Goal: Information Seeking & Learning: Learn about a topic

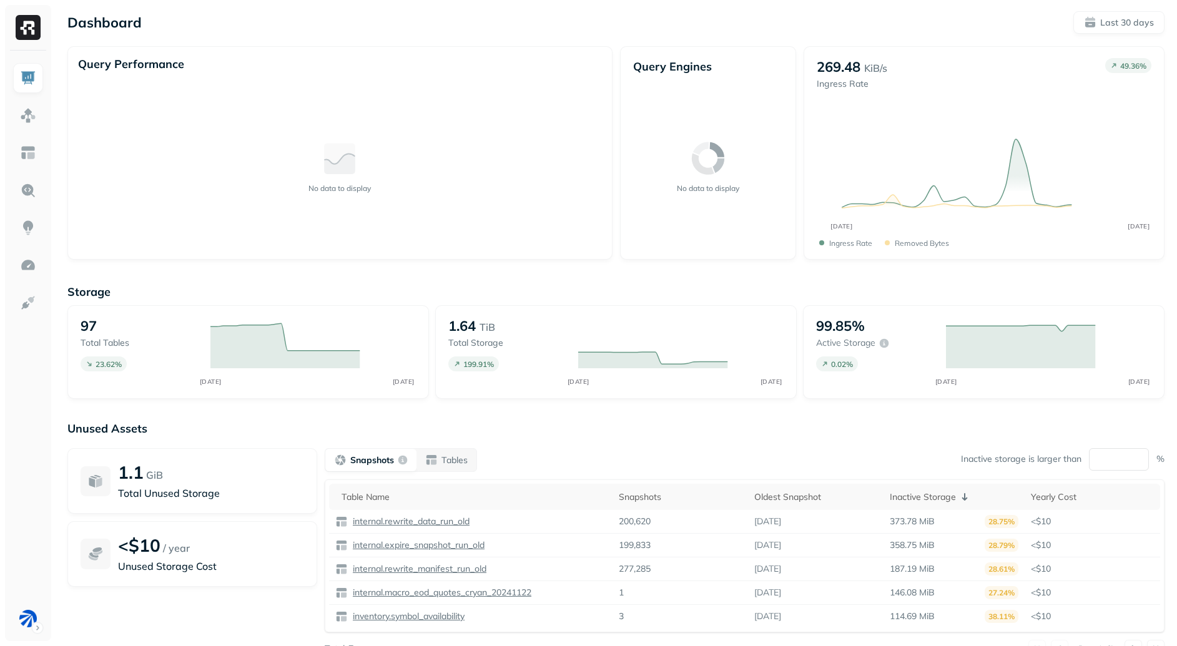
scroll to position [49, 0]
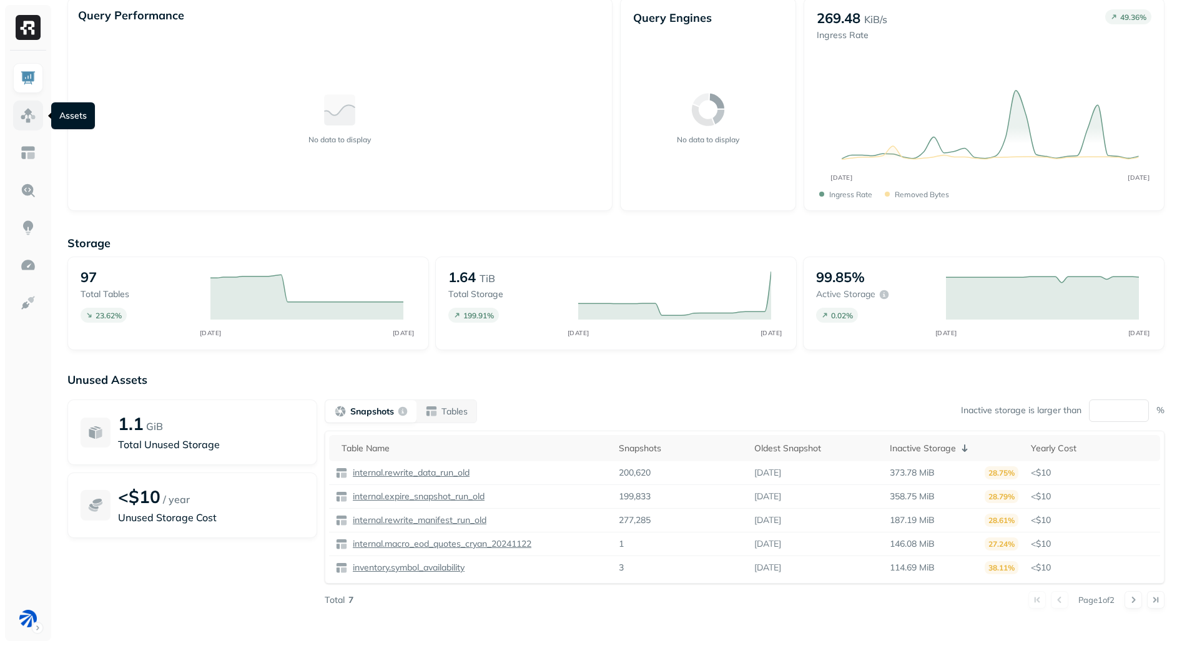
click at [38, 118] on link at bounding box center [28, 116] width 30 height 30
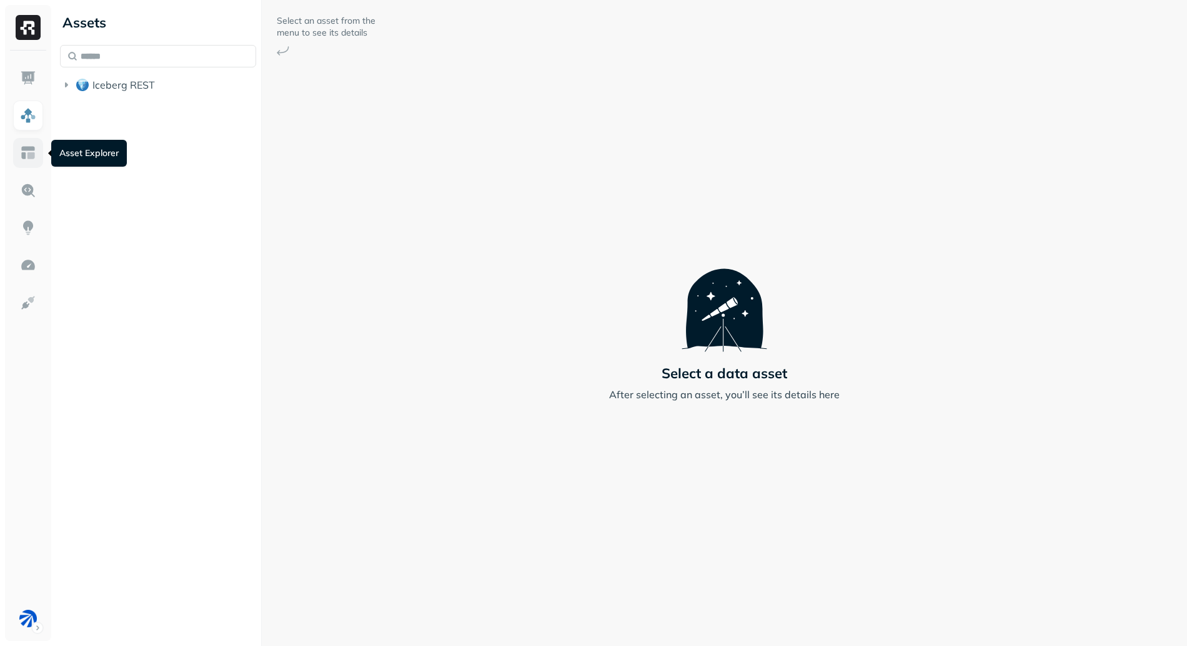
click at [31, 157] on img at bounding box center [28, 153] width 16 height 16
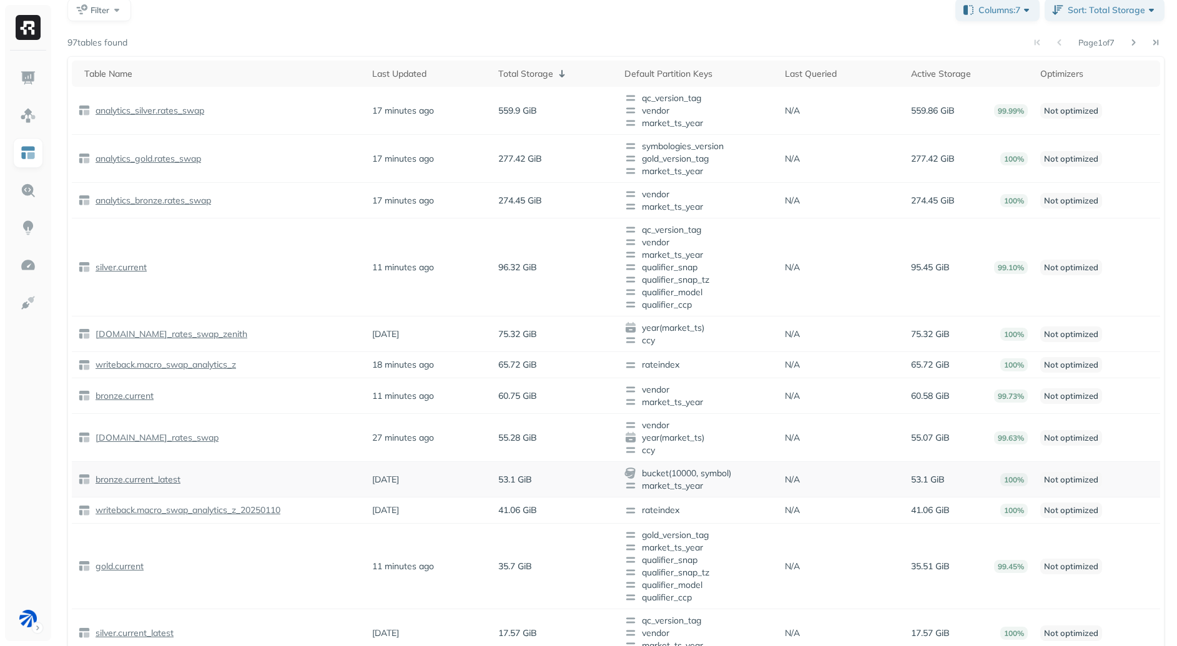
scroll to position [4, 0]
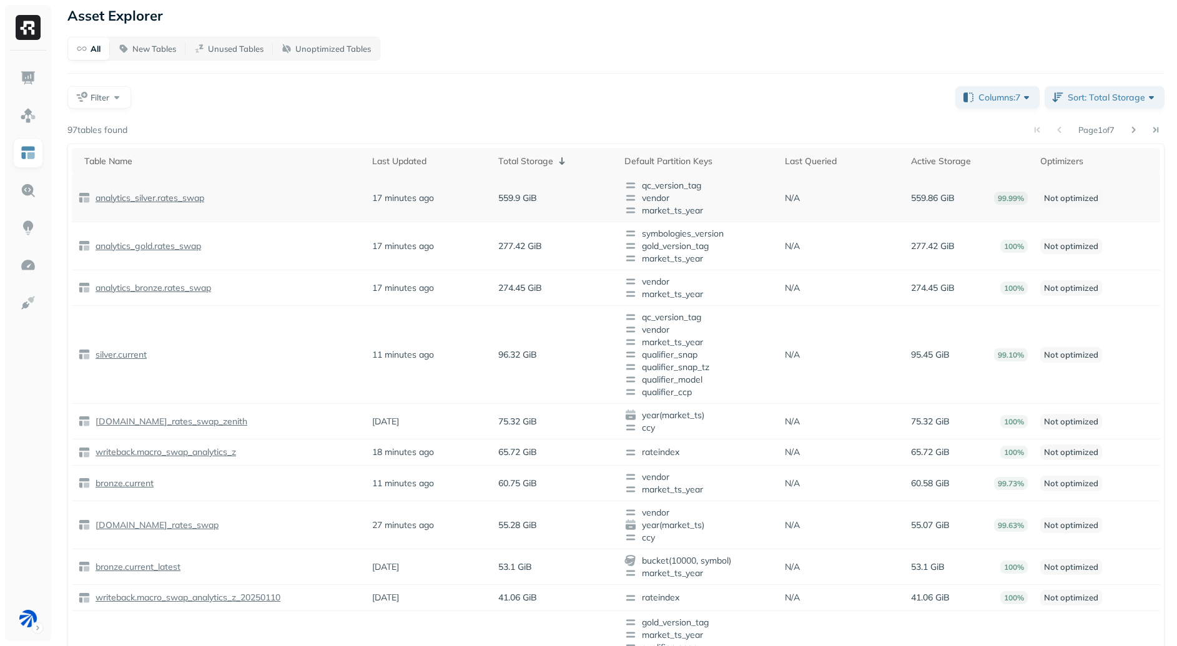
click at [499, 200] on p "559.9 GiB" at bounding box center [517, 198] width 39 height 12
click at [525, 200] on p "559.9 GiB" at bounding box center [517, 198] width 39 height 12
click at [157, 197] on p "analytics_silver.rates_swap" at bounding box center [148, 198] width 111 height 12
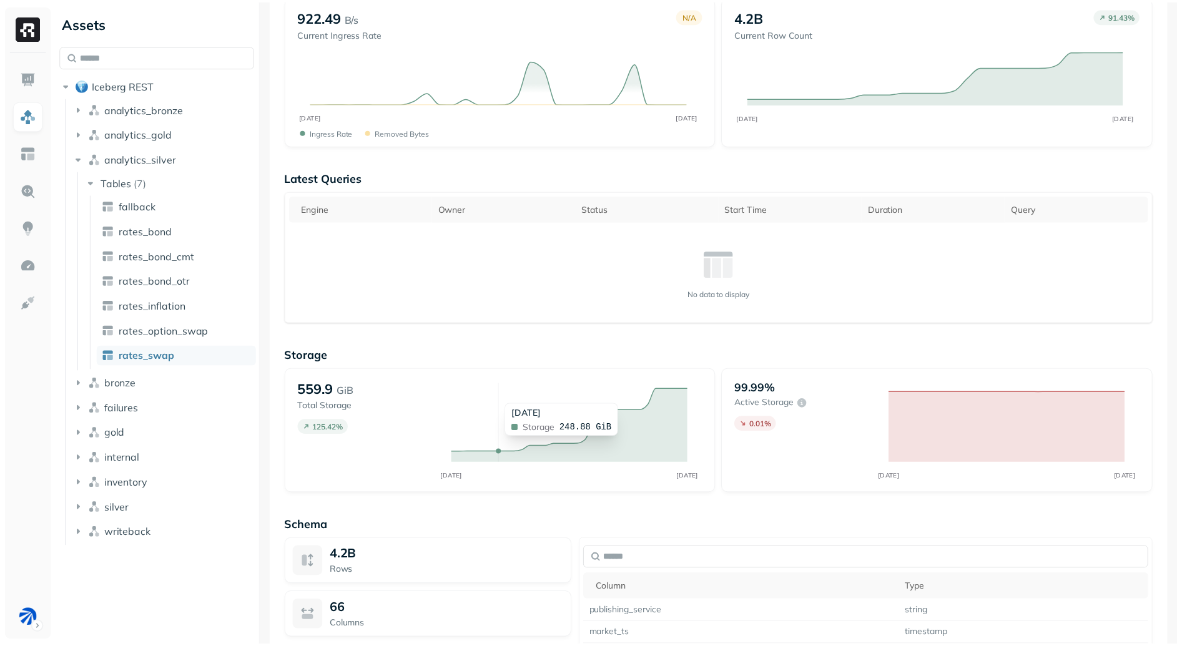
scroll to position [138, 0]
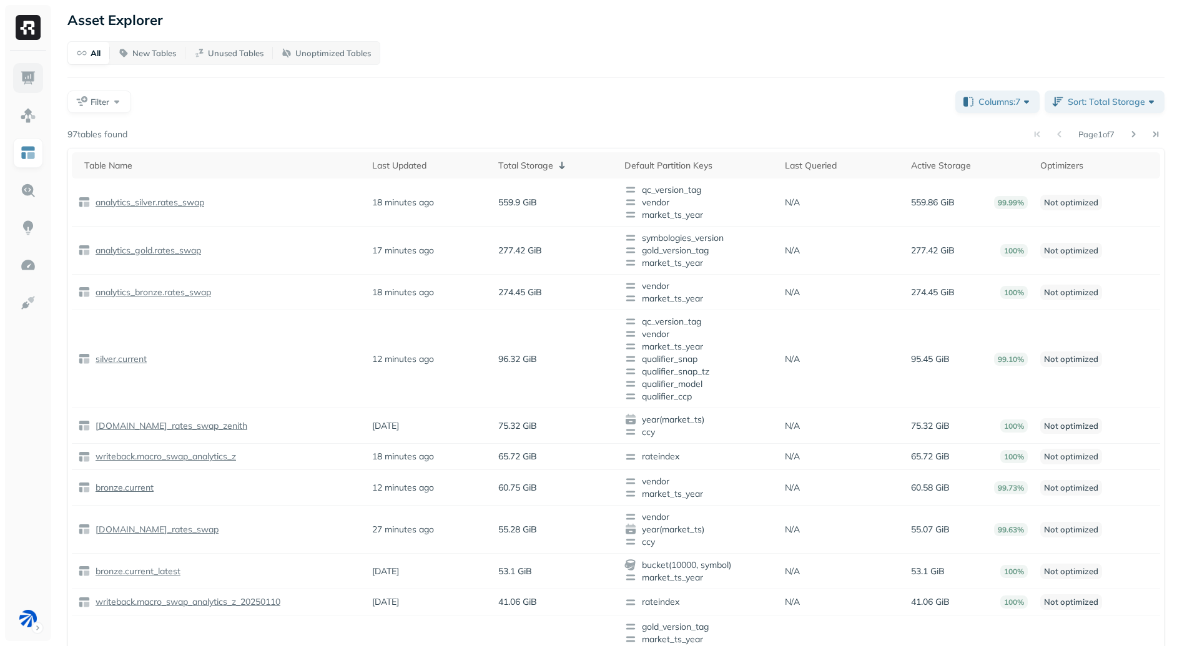
click at [32, 86] on img at bounding box center [28, 78] width 16 height 16
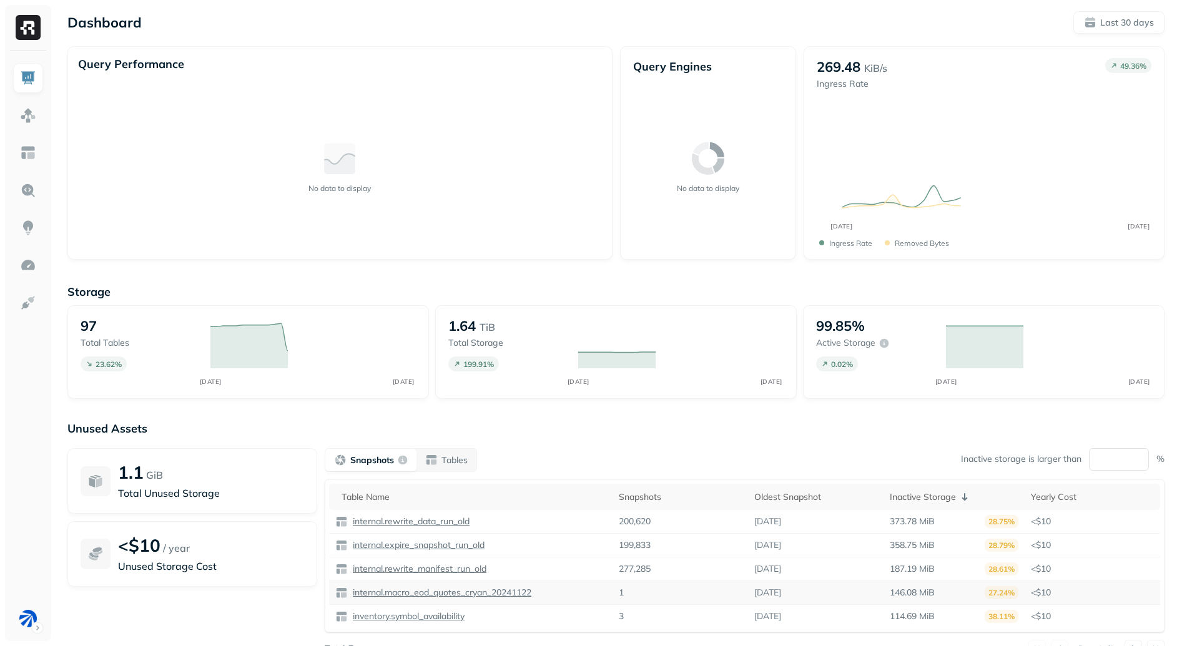
scroll to position [7, 0]
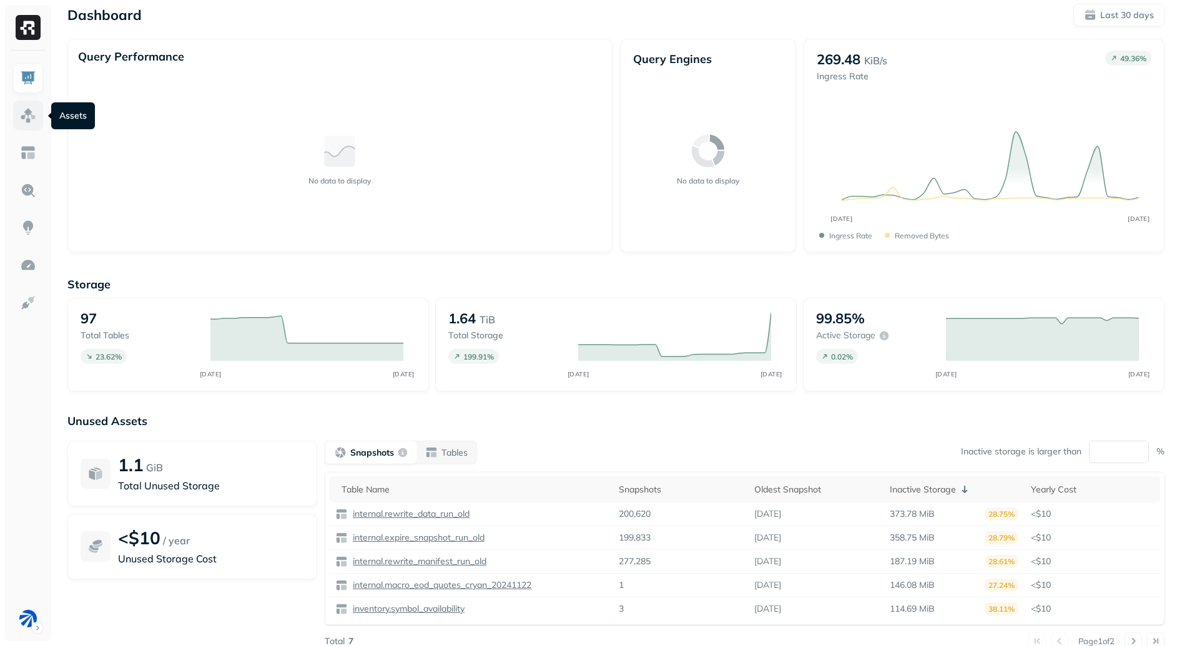
click at [39, 124] on link at bounding box center [28, 116] width 30 height 30
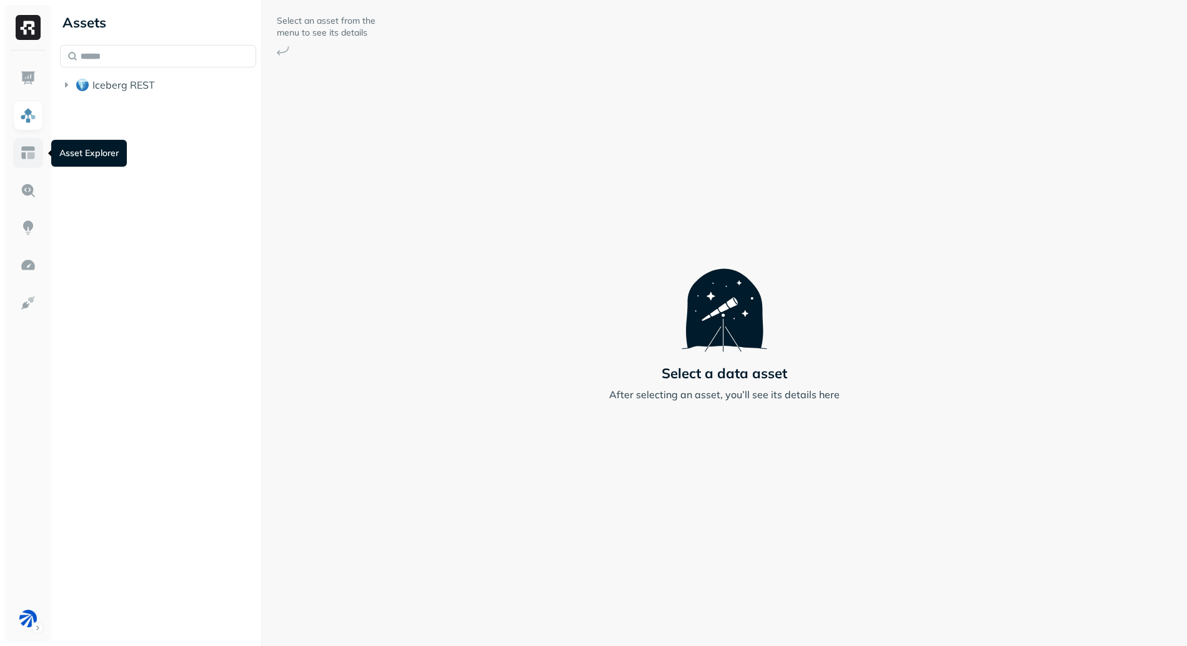
click at [37, 146] on link at bounding box center [28, 153] width 30 height 30
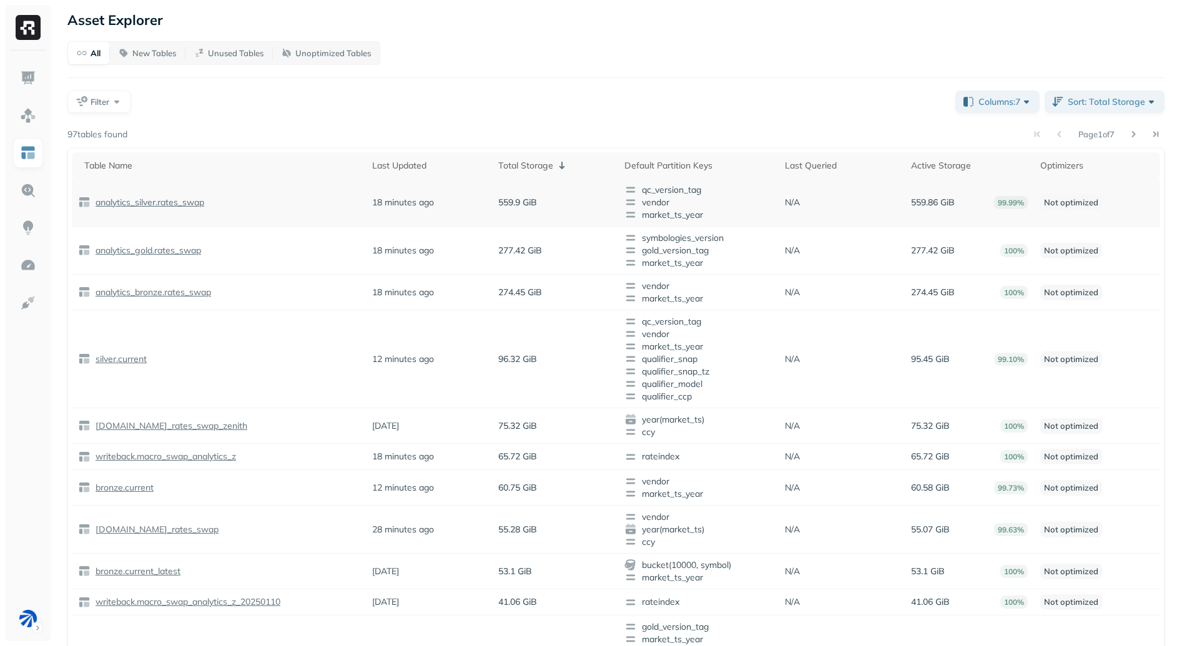
click at [179, 204] on p "analytics_silver.rates_swap" at bounding box center [148, 203] width 111 height 12
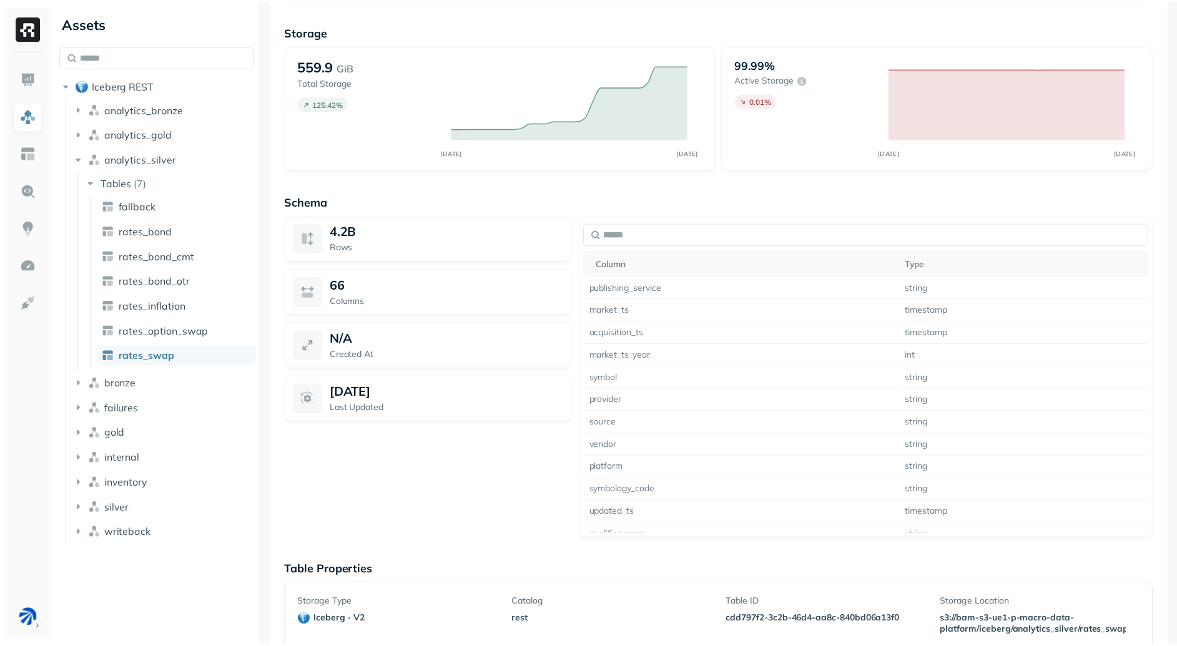
scroll to position [779, 0]
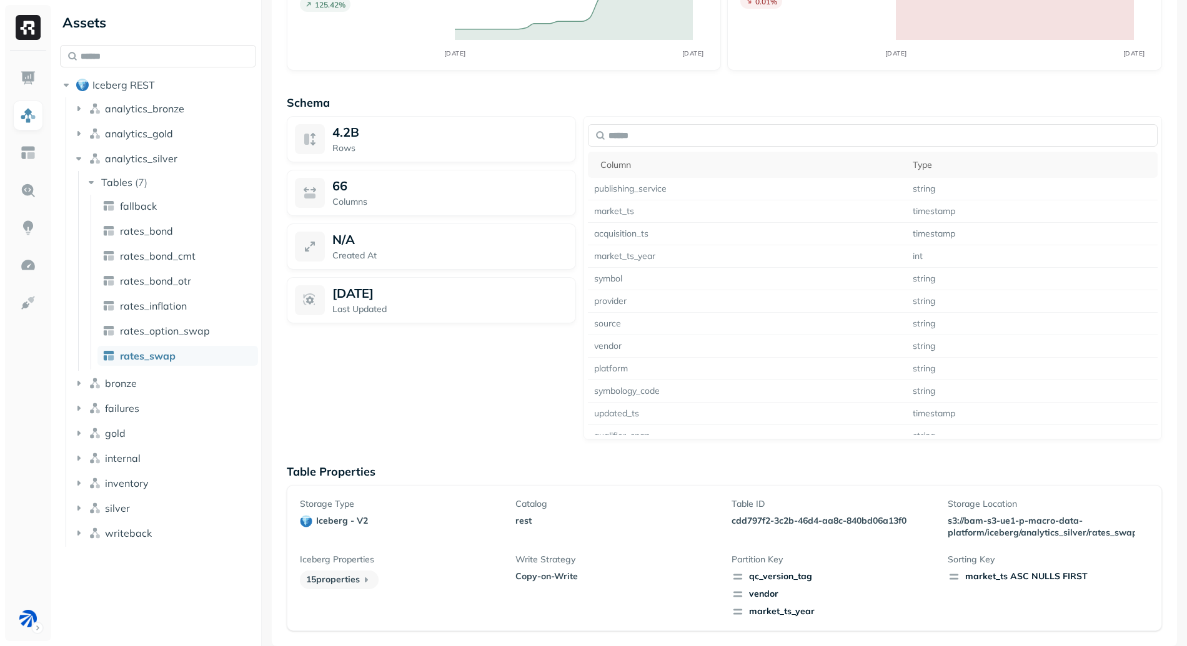
click at [759, 522] on p "cdd797f2-3c2b-46d4-aa8c-840bd06a13f0" at bounding box center [831, 521] width 201 height 12
click at [758, 522] on p "cdd797f2-3c2b-46d4-aa8c-840bd06a13f0" at bounding box center [831, 521] width 201 height 12
drag, startPoint x: 758, startPoint y: 522, endPoint x: 875, endPoint y: 527, distance: 116.9
click at [875, 527] on div "Table ID cdd797f2-3c2b-46d4-aa8c-840bd06a13f0" at bounding box center [831, 518] width 201 height 41
copy p "cdd797f2-3c2b-46d4-aa8c-840bd06a13f0"
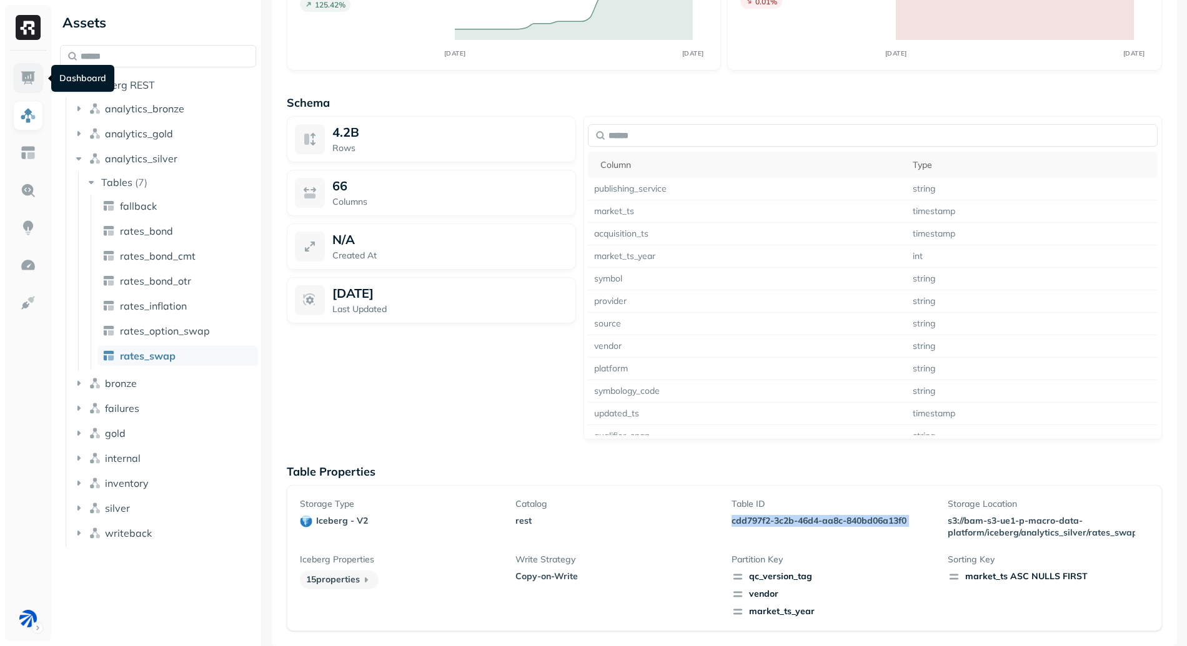
click at [25, 86] on link at bounding box center [28, 78] width 30 height 30
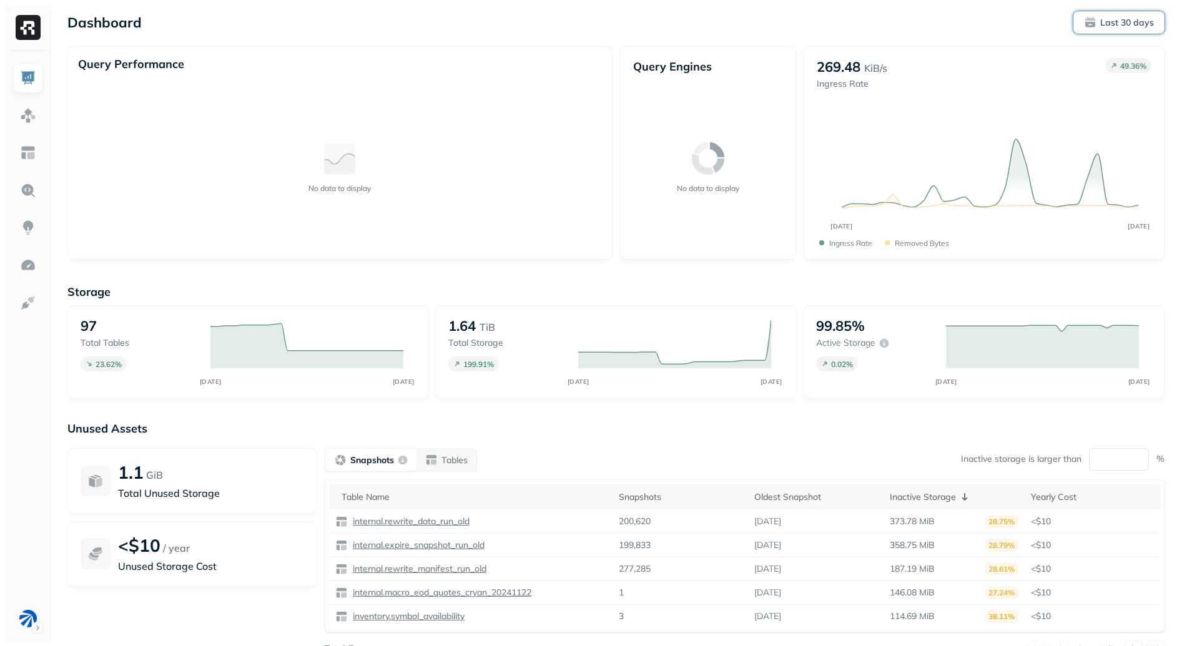
click at [1107, 18] on p "Last 30 days" at bounding box center [1127, 23] width 54 height 12
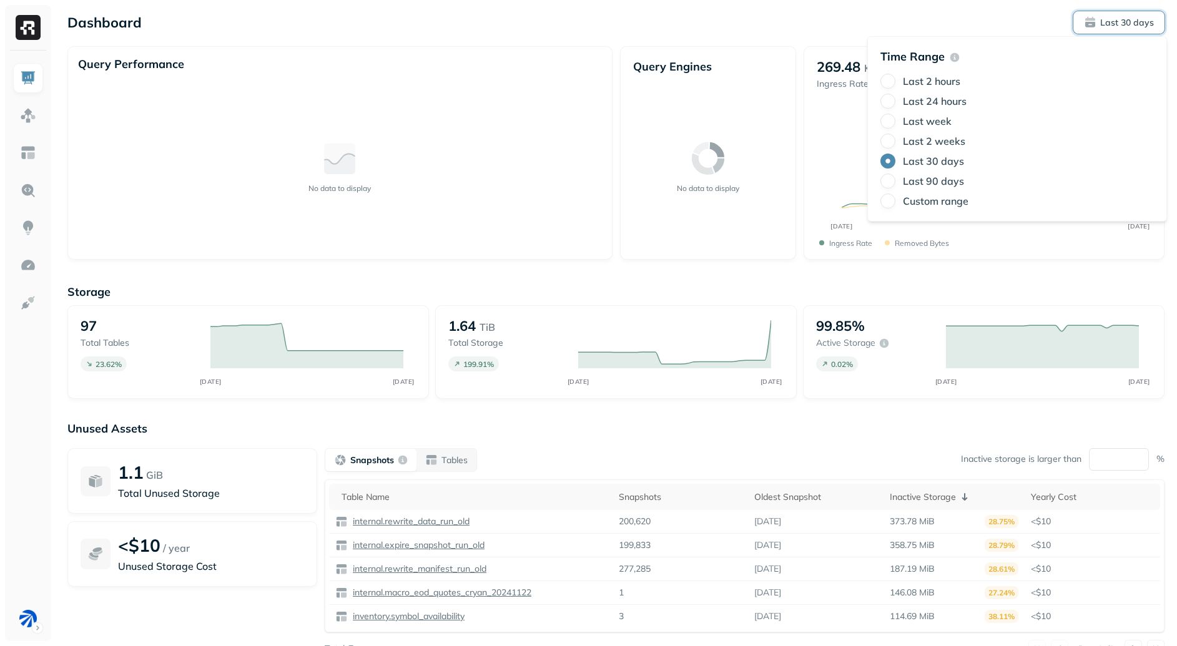
click at [920, 82] on label "Last 2 hours" at bounding box center [931, 81] width 57 height 12
click at [896, 82] on button "Last 2 hours" at bounding box center [888, 81] width 15 height 15
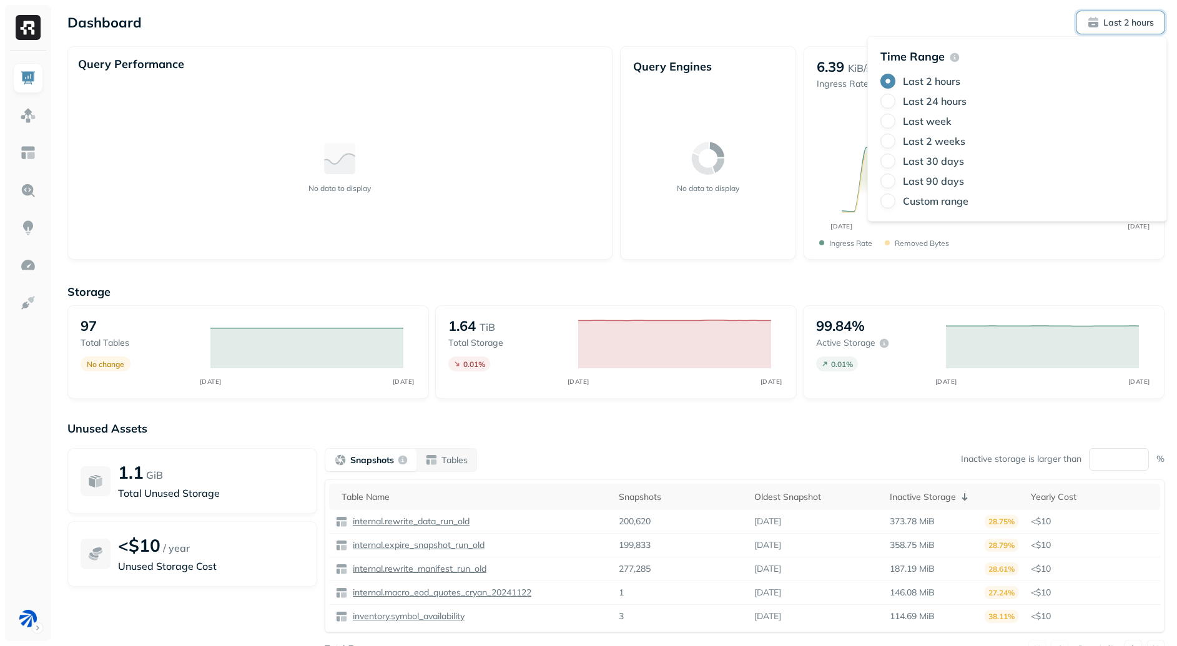
click at [942, 102] on label "Last 24 hours" at bounding box center [935, 101] width 64 height 12
click at [896, 102] on button "Last 24 hours" at bounding box center [888, 101] width 15 height 15
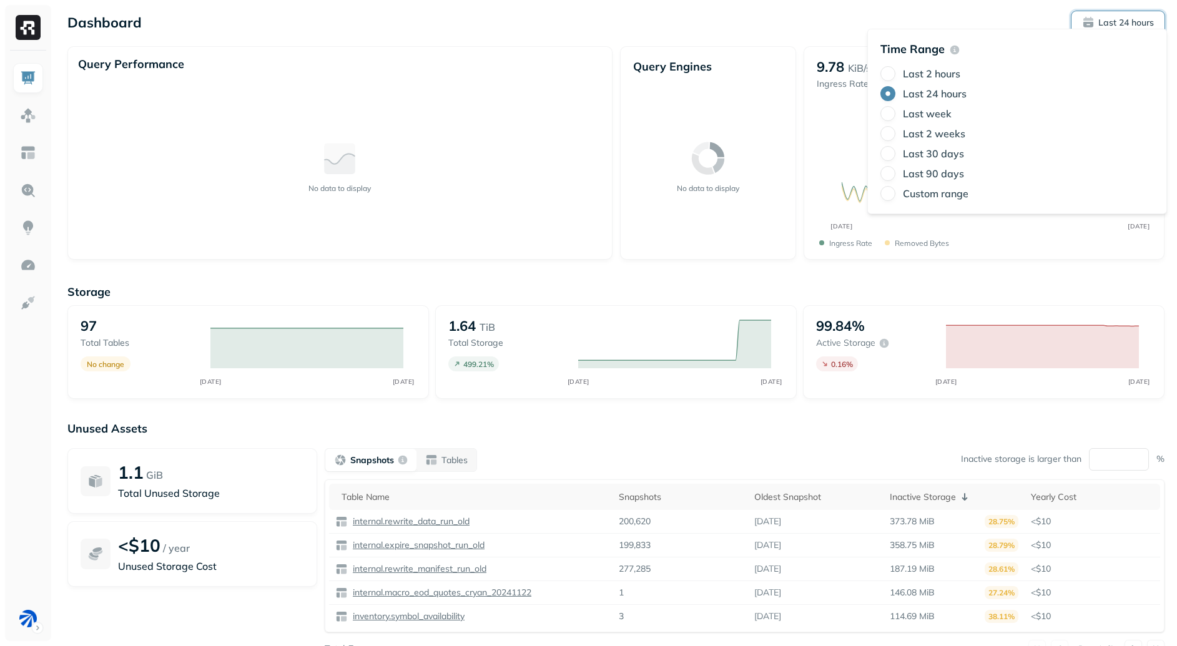
scroll to position [49, 0]
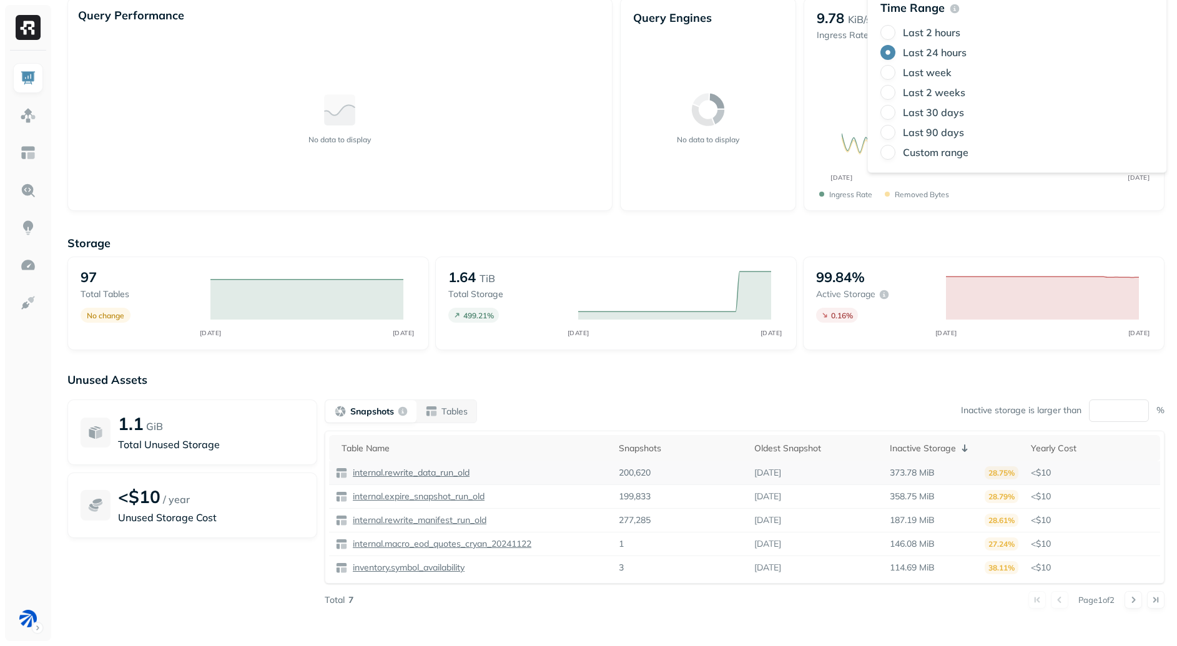
type button "2"
click at [696, 383] on p "Unused Assets" at bounding box center [615, 380] width 1097 height 14
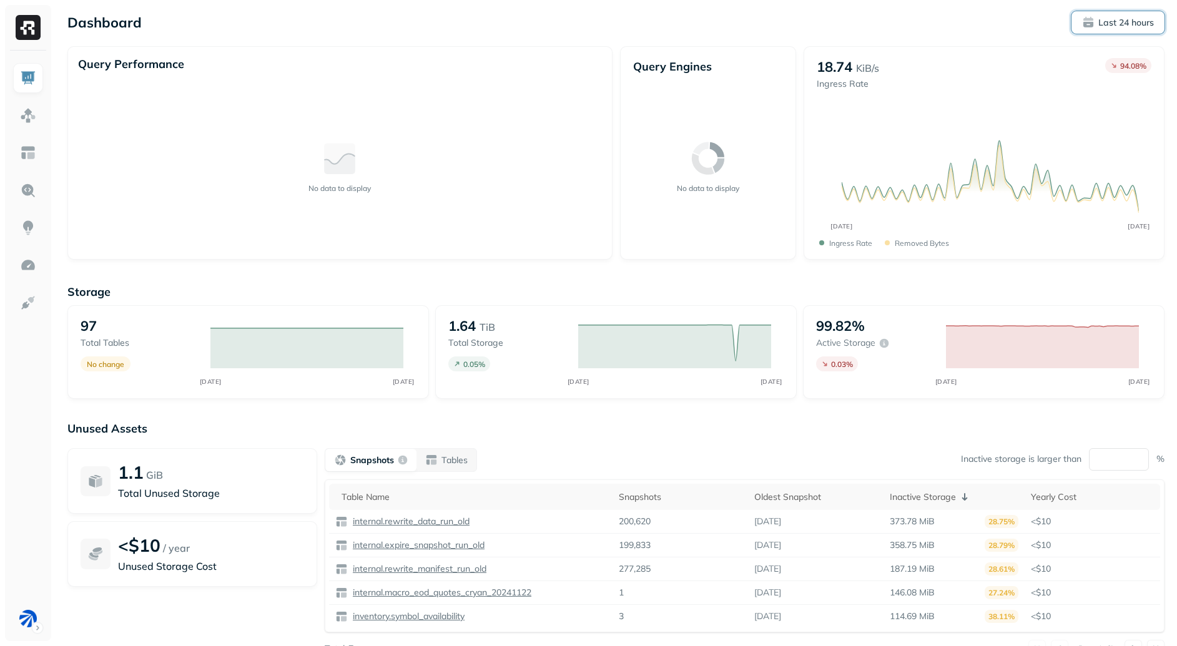
click at [1152, 25] on p "Last 24 hours" at bounding box center [1127, 23] width 56 height 12
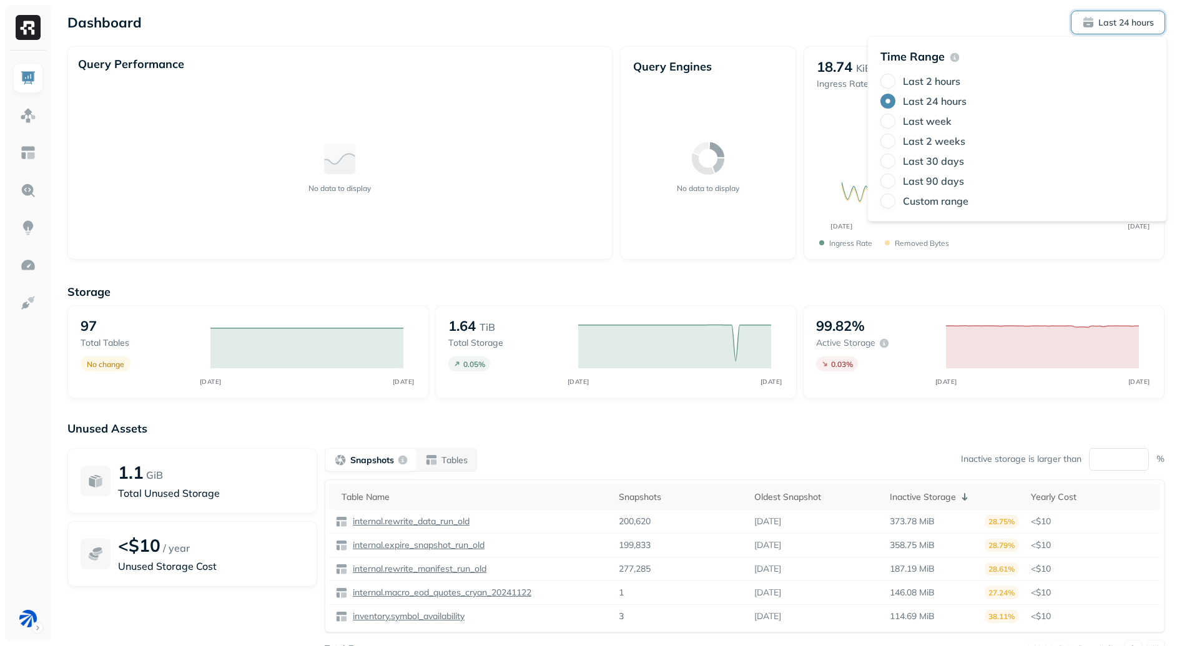
click at [934, 74] on div "Last 2 hours" at bounding box center [1018, 81] width 274 height 15
click at [934, 78] on label "Last 2 hours" at bounding box center [931, 81] width 57 height 12
click at [896, 78] on button "Last 2 hours" at bounding box center [888, 81] width 15 height 15
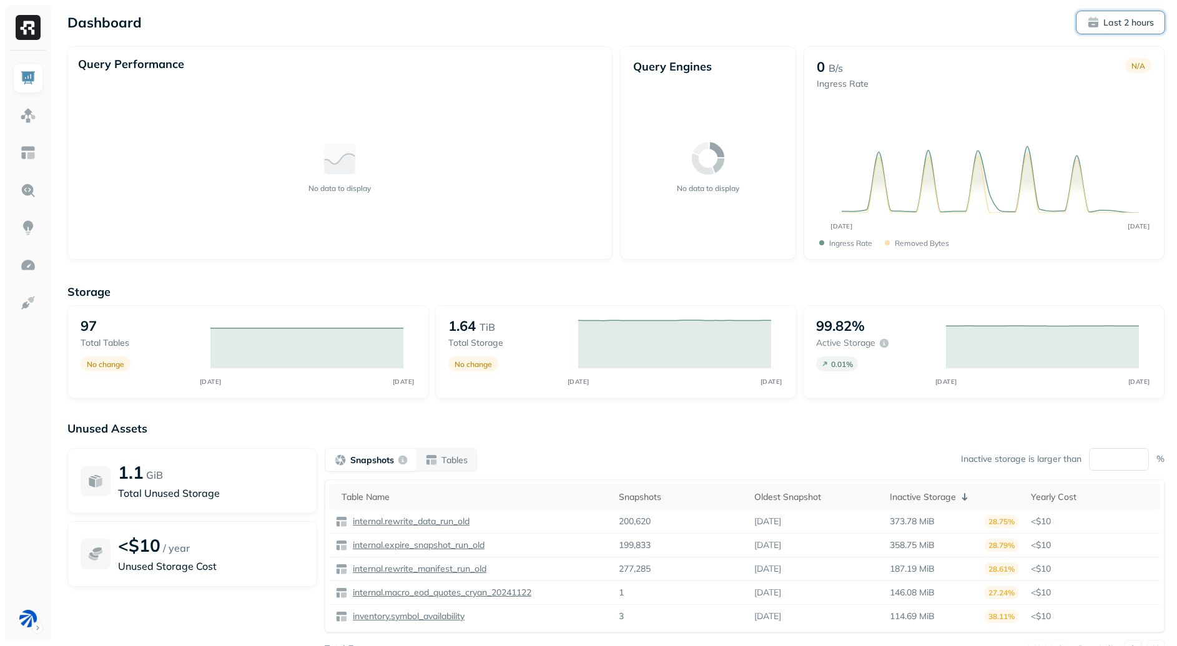
click at [1125, 13] on button "Last 2 hours" at bounding box center [1121, 22] width 88 height 22
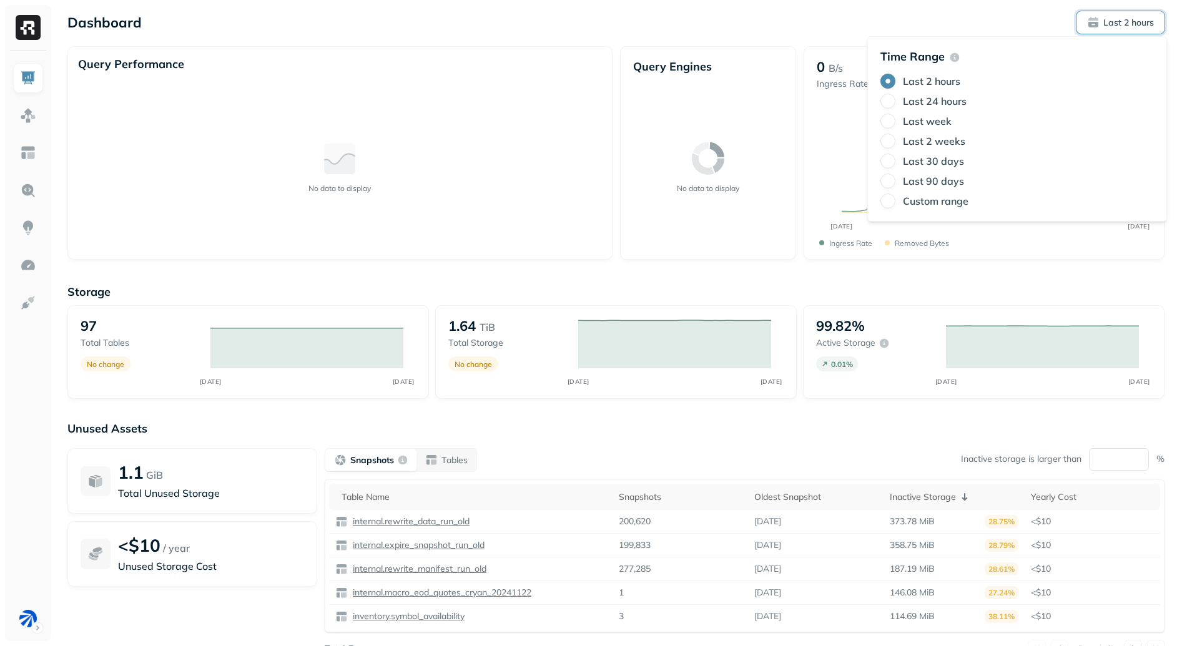
click at [945, 101] on label "Last 24 hours" at bounding box center [935, 101] width 64 height 12
click at [896, 101] on button "Last 24 hours" at bounding box center [888, 101] width 15 height 15
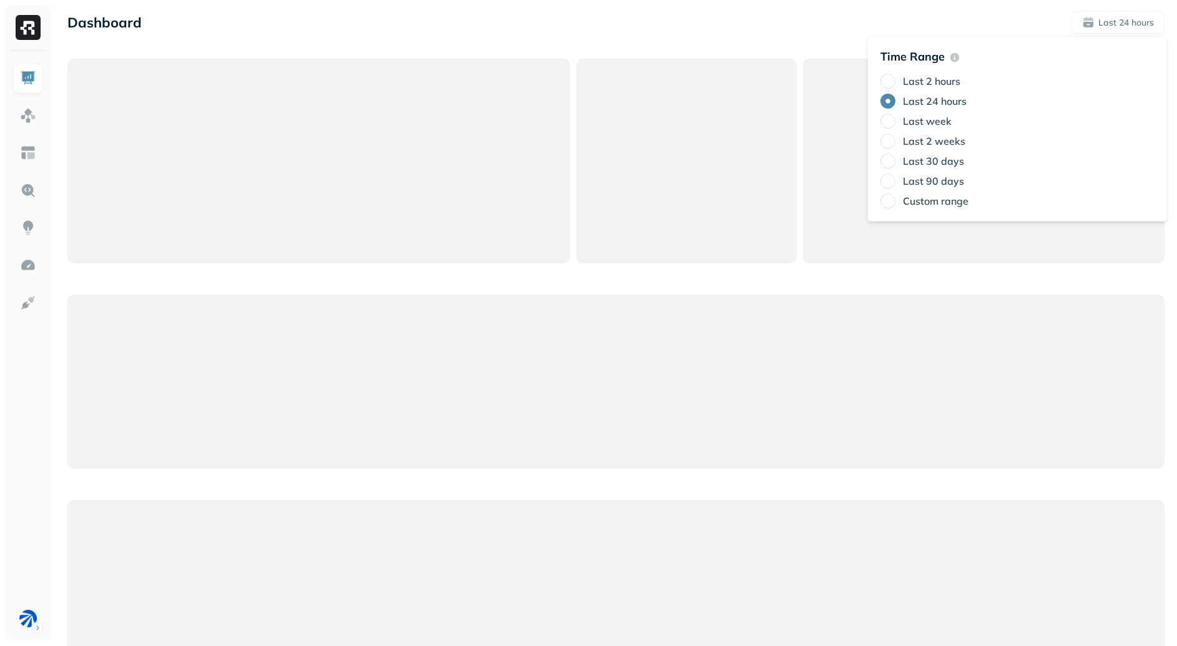
click at [700, 265] on div at bounding box center [615, 382] width 1097 height 646
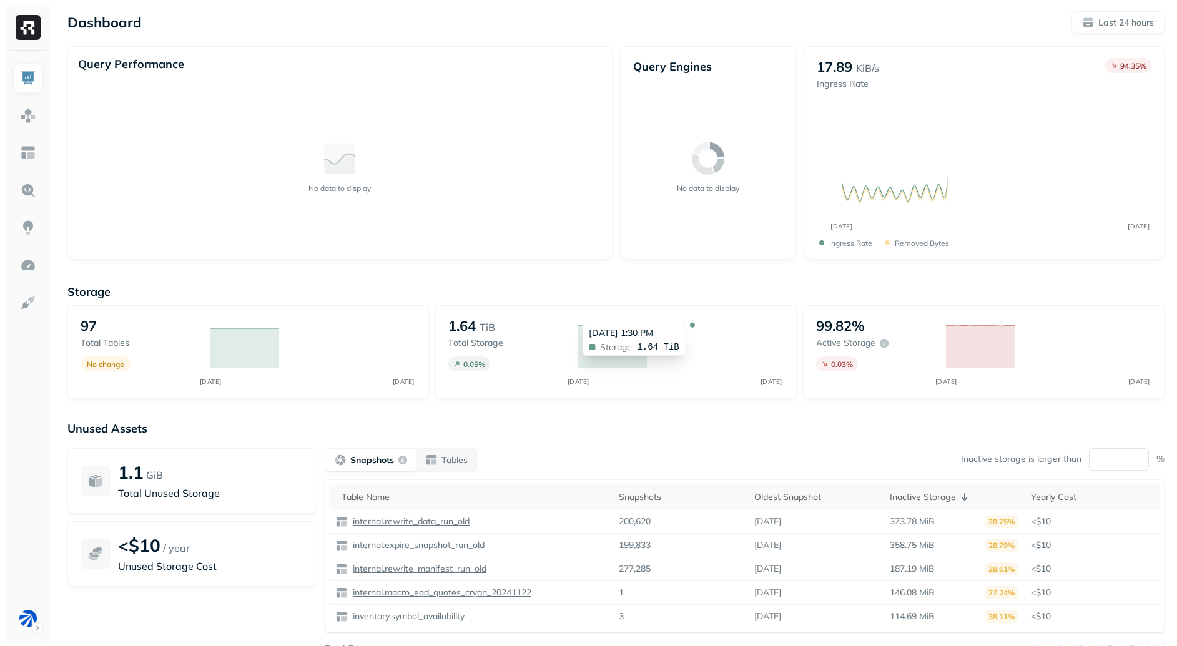
scroll to position [7, 0]
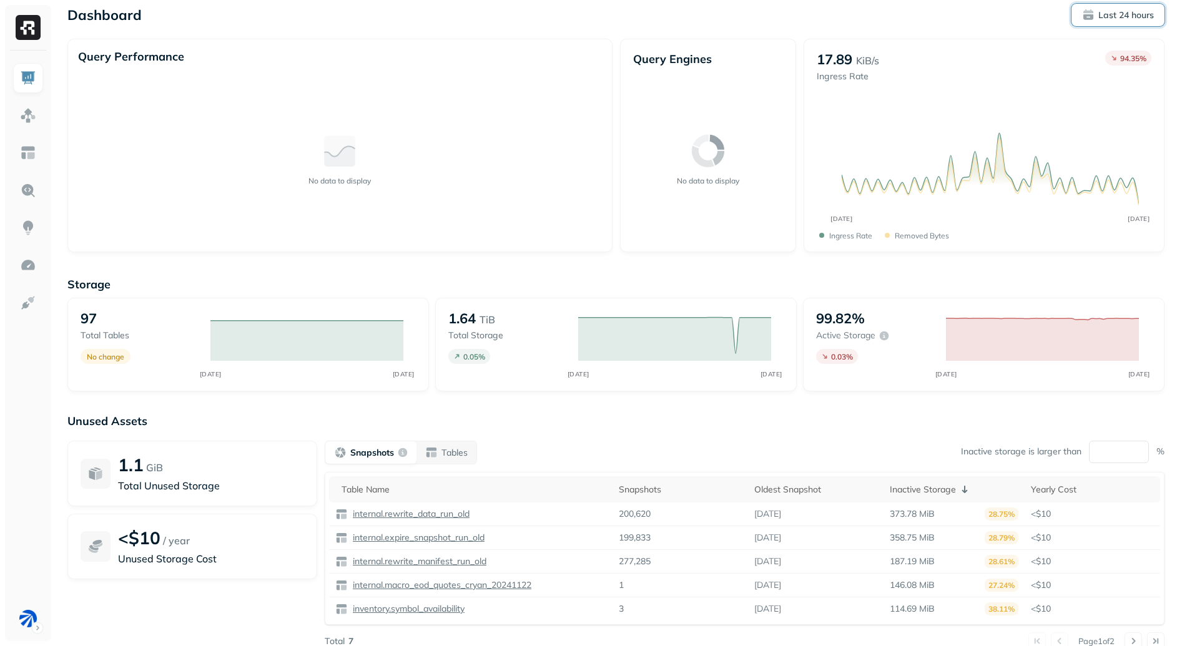
click at [1112, 17] on p "Last 24 hours" at bounding box center [1127, 15] width 56 height 12
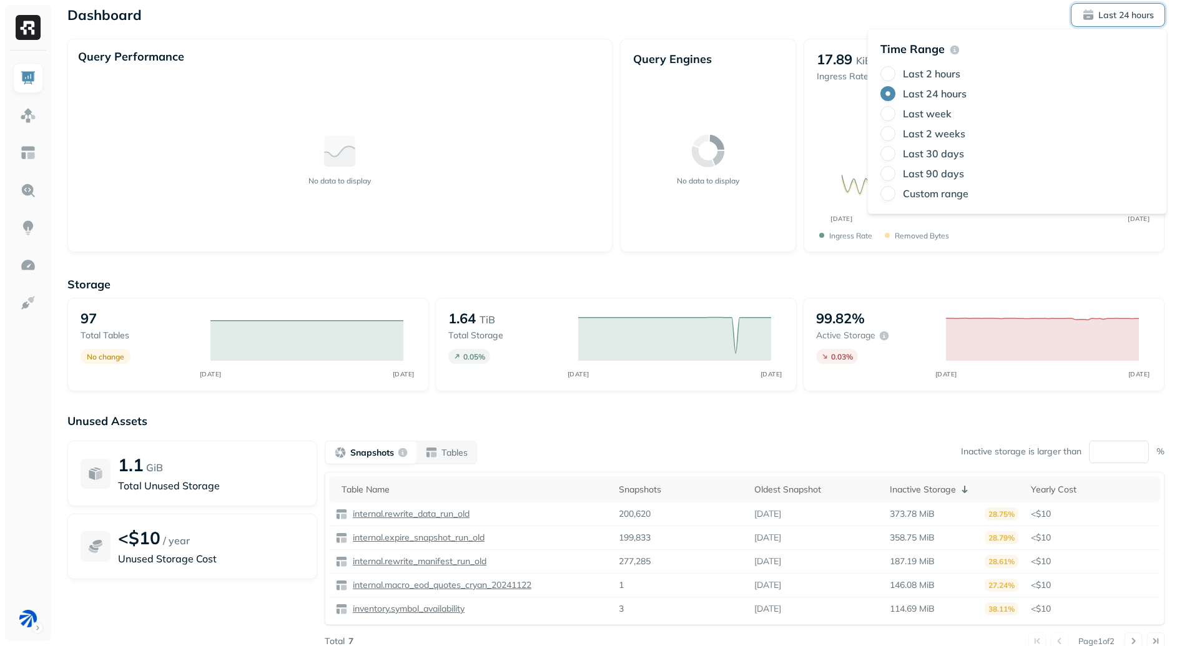
click at [934, 114] on label "Last week" at bounding box center [927, 113] width 49 height 12
click at [896, 114] on button "Last week" at bounding box center [888, 113] width 15 height 15
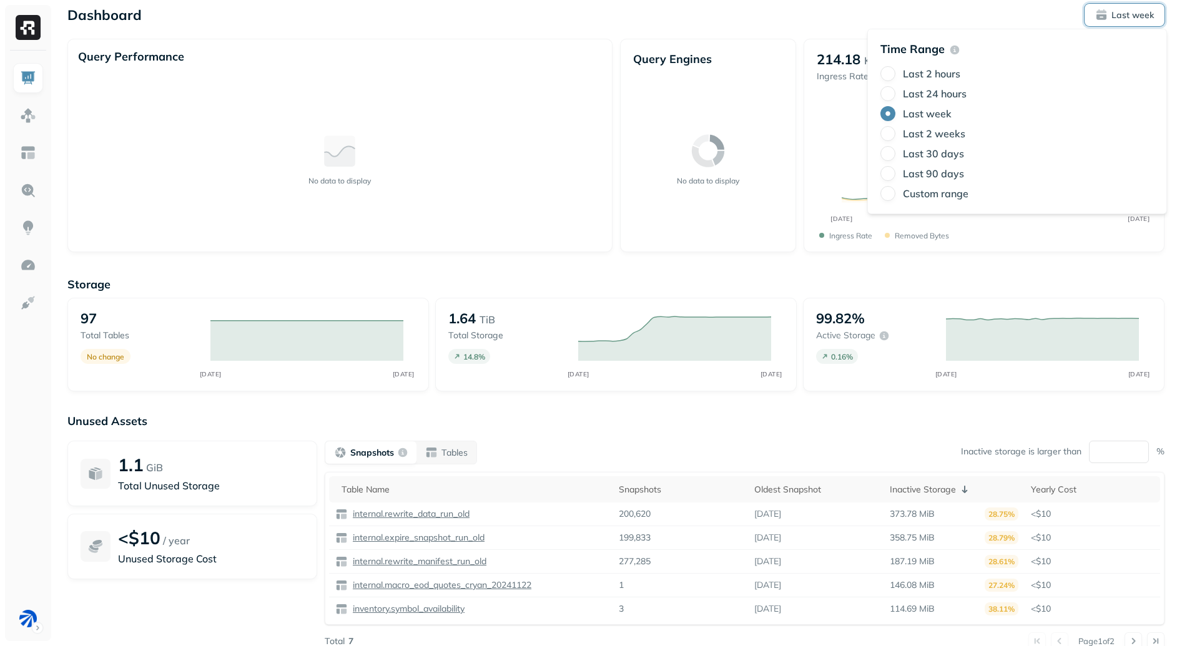
click at [927, 94] on label "Last 24 hours" at bounding box center [935, 93] width 64 height 12
click at [896, 94] on button "Last 24 hours" at bounding box center [888, 93] width 15 height 15
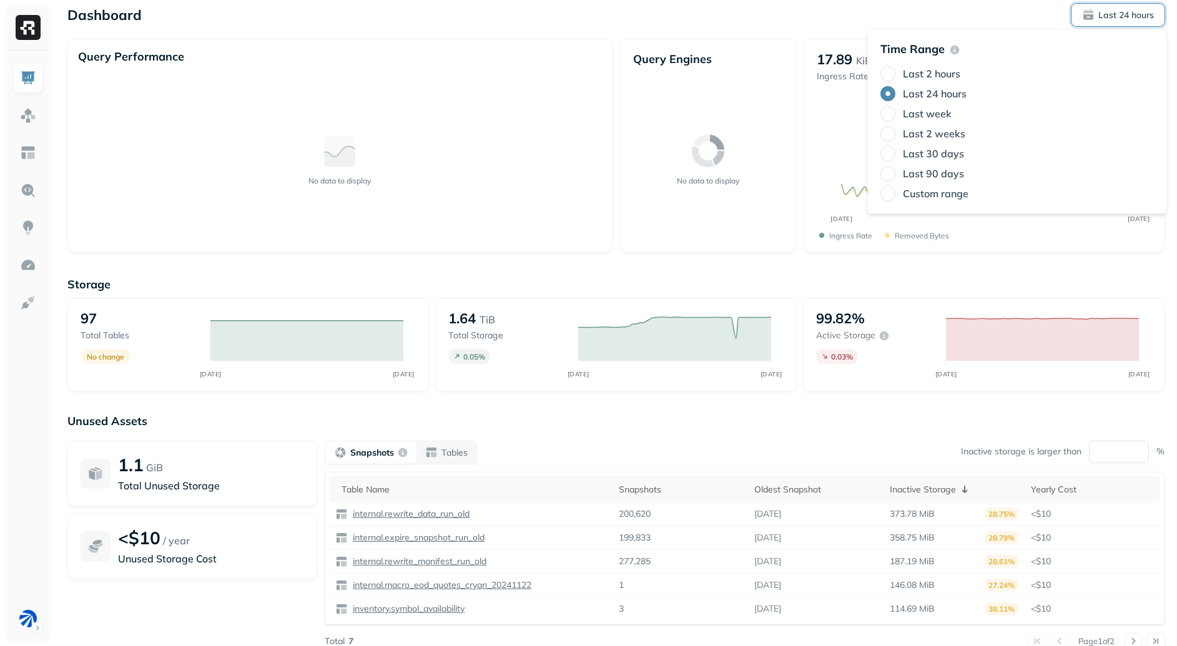
click at [801, 266] on div "Storage 97 Total tables No change OCT 05 OCT 06 1.64 TiB Total storage 0.05 % O…" at bounding box center [615, 471] width 1097 height 412
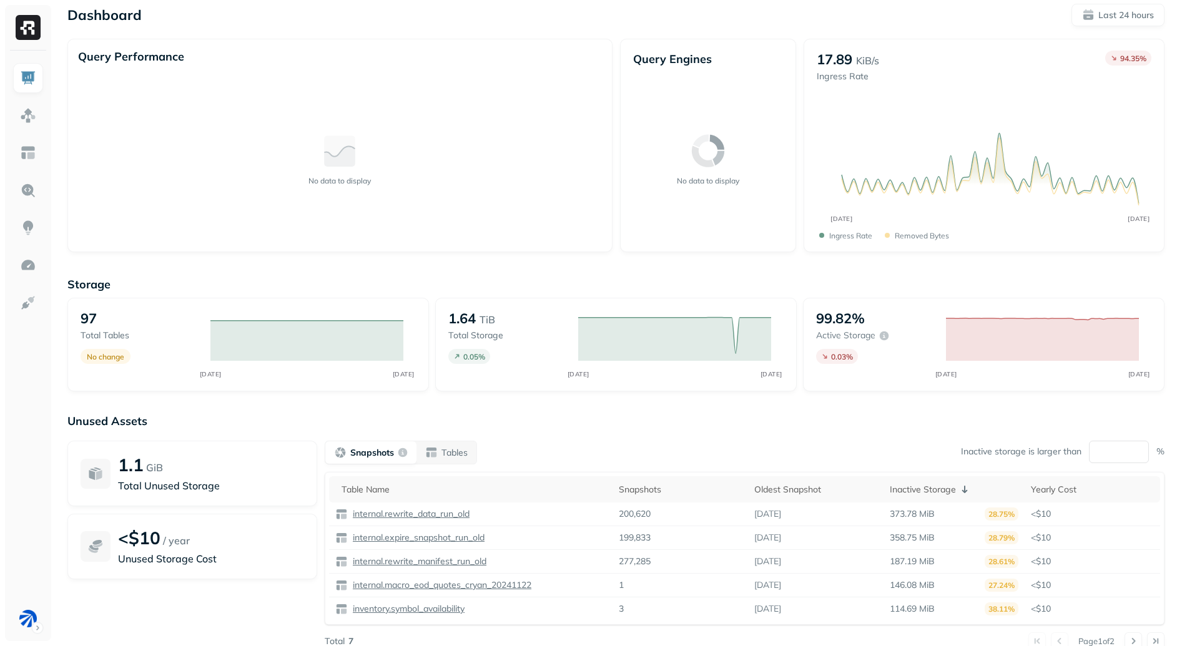
click at [641, 388] on div "1.64 TiB Total storage 0.05 % OCT 05 OCT 06" at bounding box center [616, 345] width 362 height 94
click at [619, 414] on p "Unused Assets" at bounding box center [615, 421] width 1097 height 14
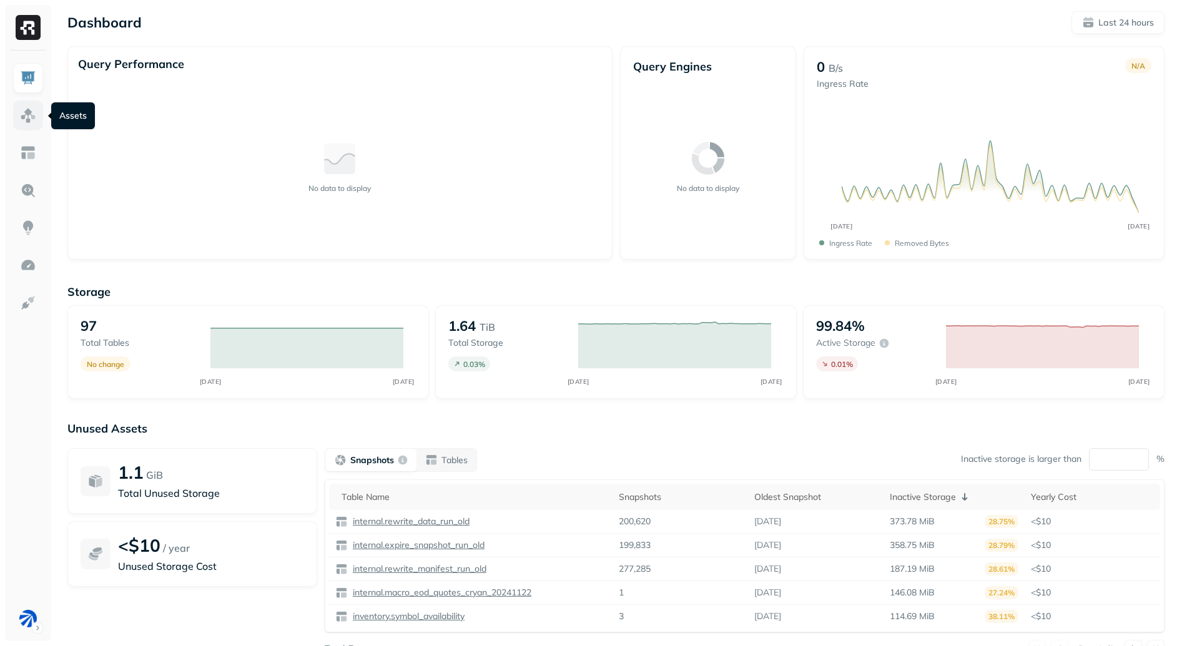
click at [23, 114] on img at bounding box center [28, 115] width 16 height 16
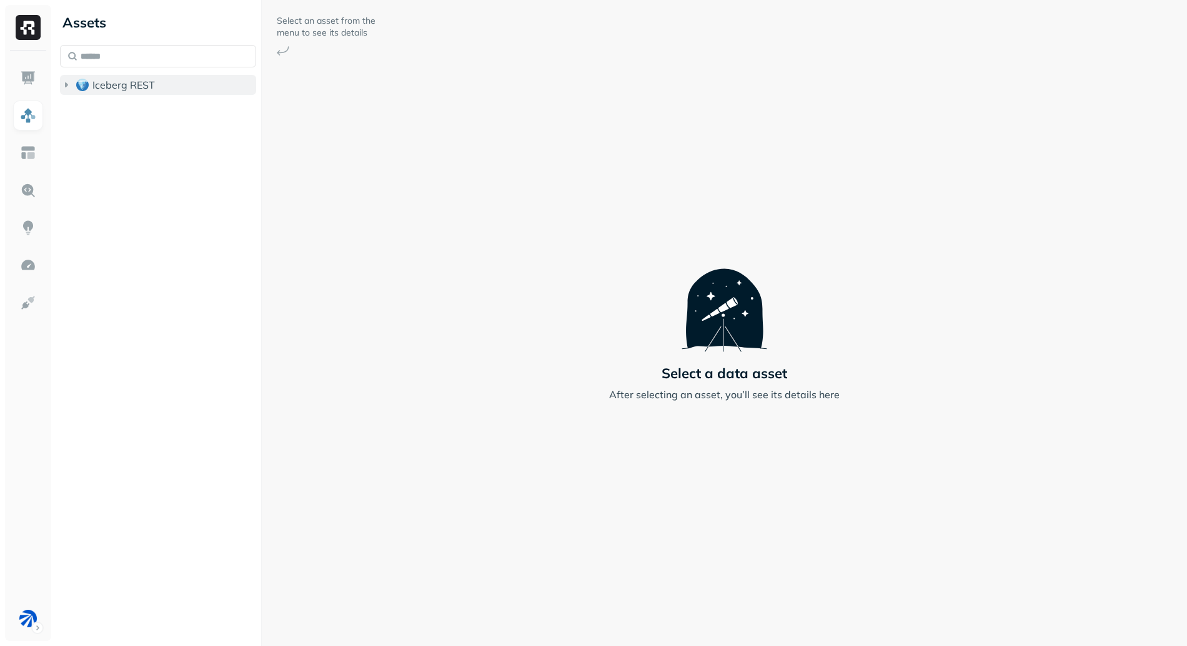
click at [126, 89] on span "Iceberg REST" at bounding box center [123, 85] width 62 height 12
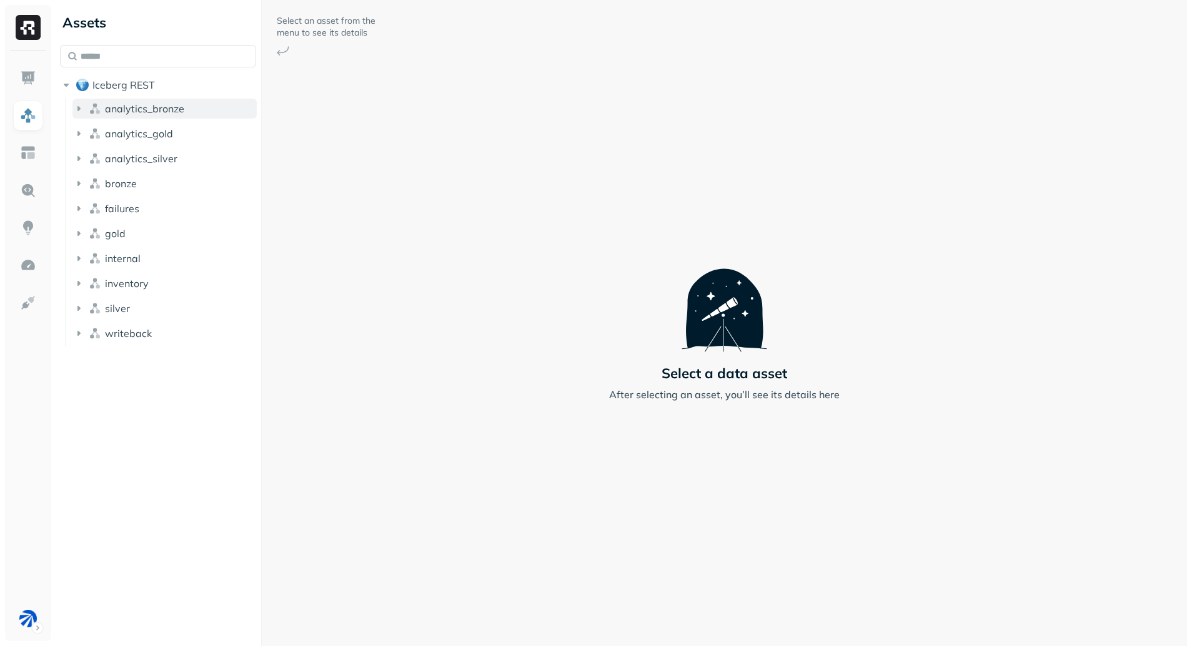
click at [169, 114] on span "analytics_bronze" at bounding box center [144, 108] width 79 height 12
click at [168, 149] on button "analytics_gold" at bounding box center [164, 159] width 184 height 20
click at [180, 178] on button "Tables ( 7 )" at bounding box center [171, 182] width 172 height 20
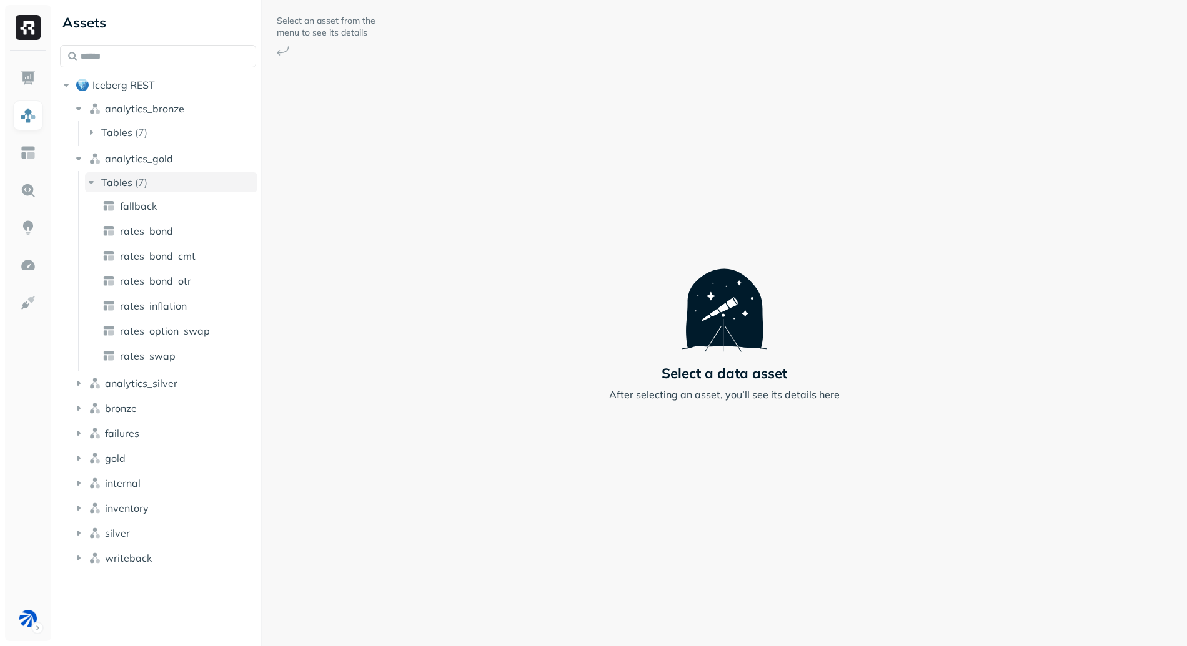
click at [170, 214] on link "fallback" at bounding box center [177, 206] width 161 height 20
